Goal: Task Accomplishment & Management: Manage account settings

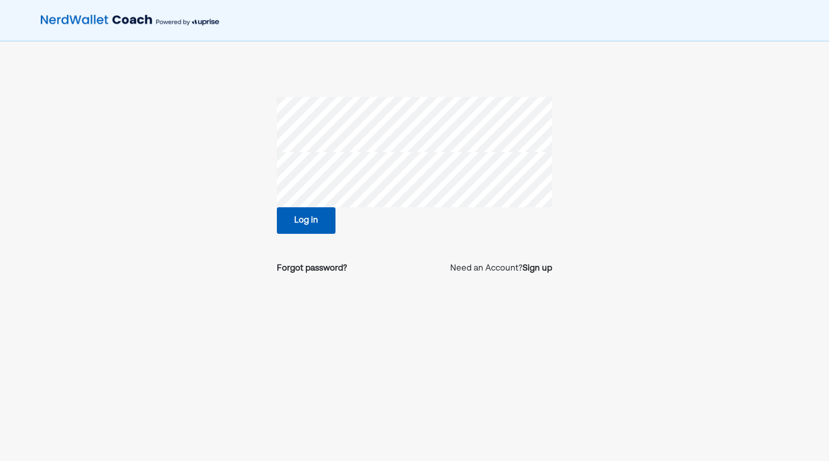
click at [304, 217] on button "Log in" at bounding box center [306, 220] width 59 height 27
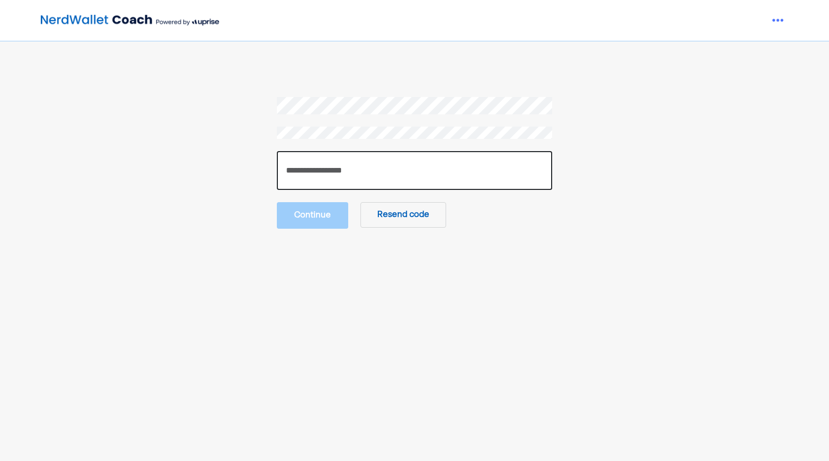
click at [361, 163] on input "number" at bounding box center [414, 170] width 275 height 39
click at [337, 173] on input "number" at bounding box center [414, 170] width 275 height 39
click at [321, 167] on input "number" at bounding box center [414, 170] width 275 height 39
click at [309, 171] on input "number" at bounding box center [414, 170] width 275 height 39
drag, startPoint x: 303, startPoint y: 170, endPoint x: 262, endPoint y: 170, distance: 41.3
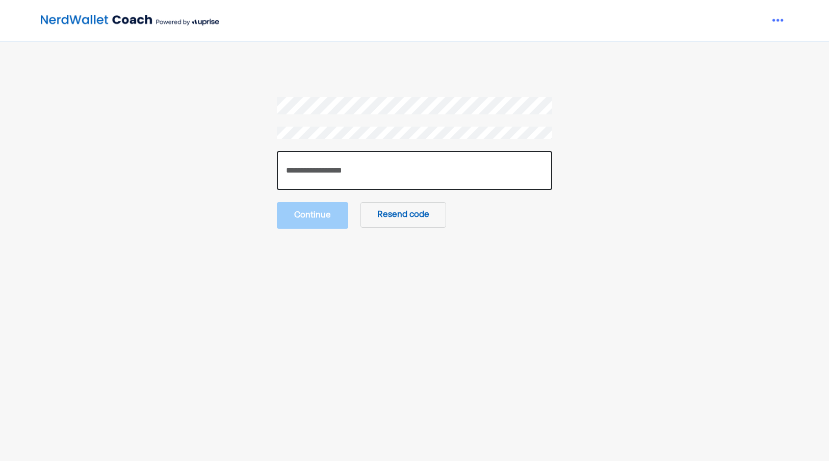
click at [262, 170] on section "Continue Resend code" at bounding box center [415, 163] width 556 height 132
click at [352, 169] on input "number" at bounding box center [414, 170] width 275 height 39
paste input "******"
click at [292, 168] on input "number" at bounding box center [414, 170] width 275 height 39
type input "******"
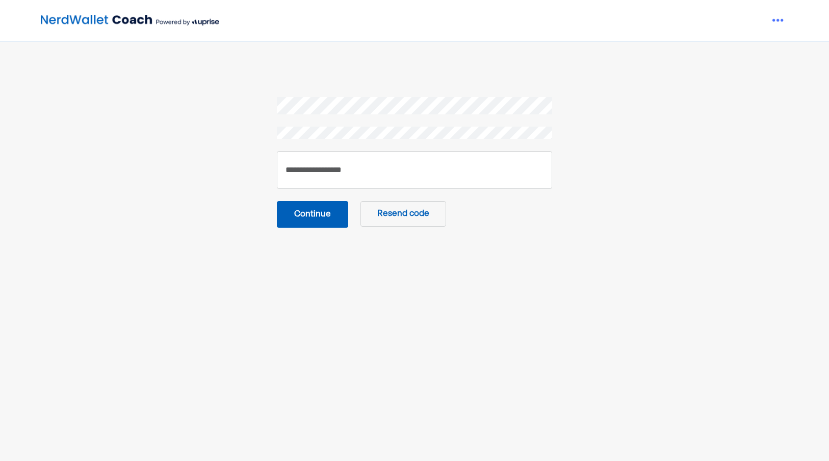
click at [319, 216] on button "Continue" at bounding box center [312, 214] width 71 height 27
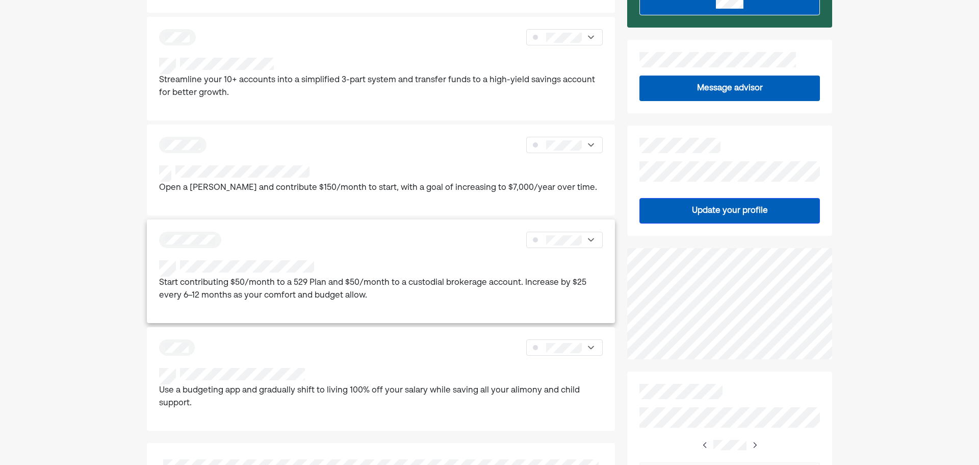
scroll to position [255, 0]
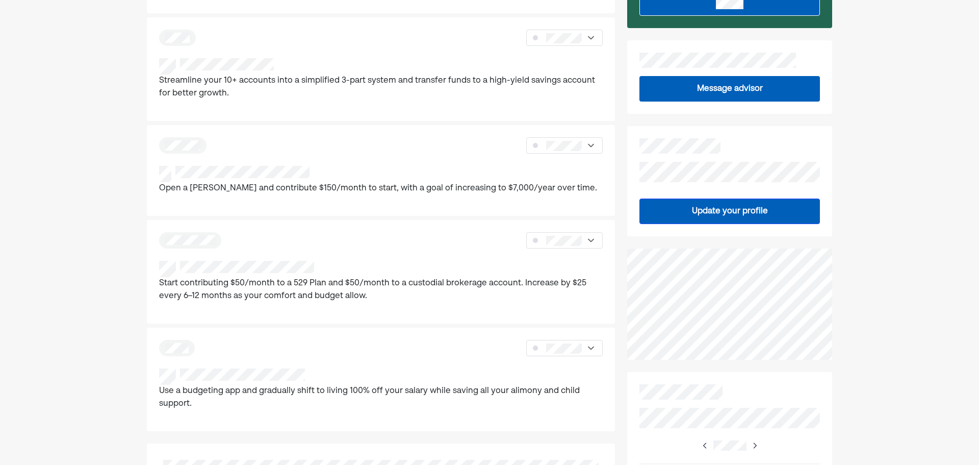
click at [829, 251] on div "Home Financial Profile Goals Inbox TM We've broken all your recommendations int…" at bounding box center [489, 324] width 979 height 1159
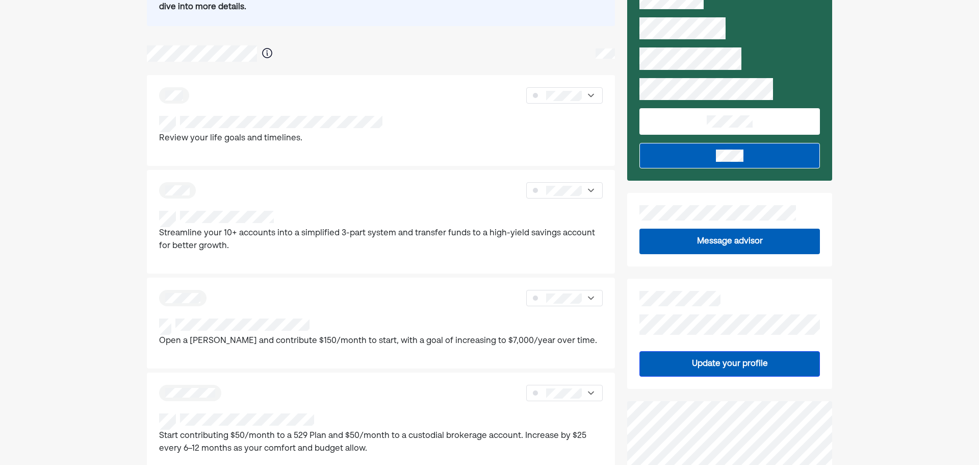
scroll to position [102, 0]
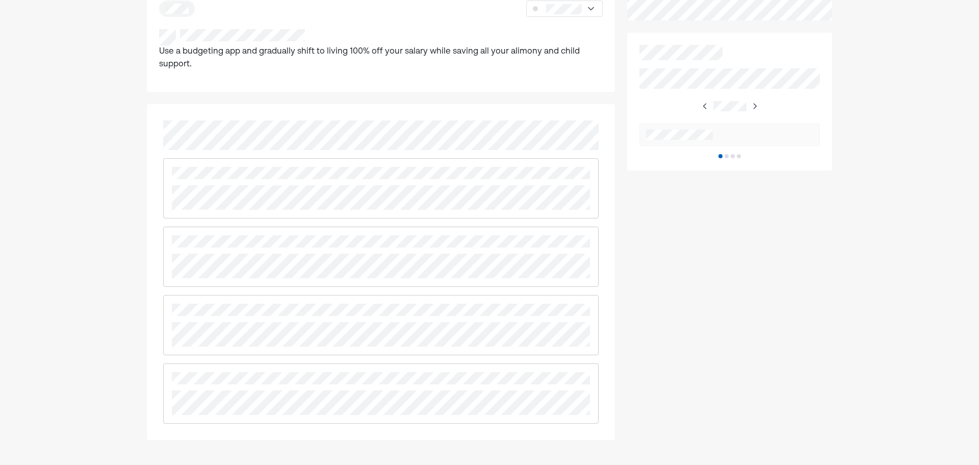
scroll to position [612, 0]
